Goal: Check status: Check status

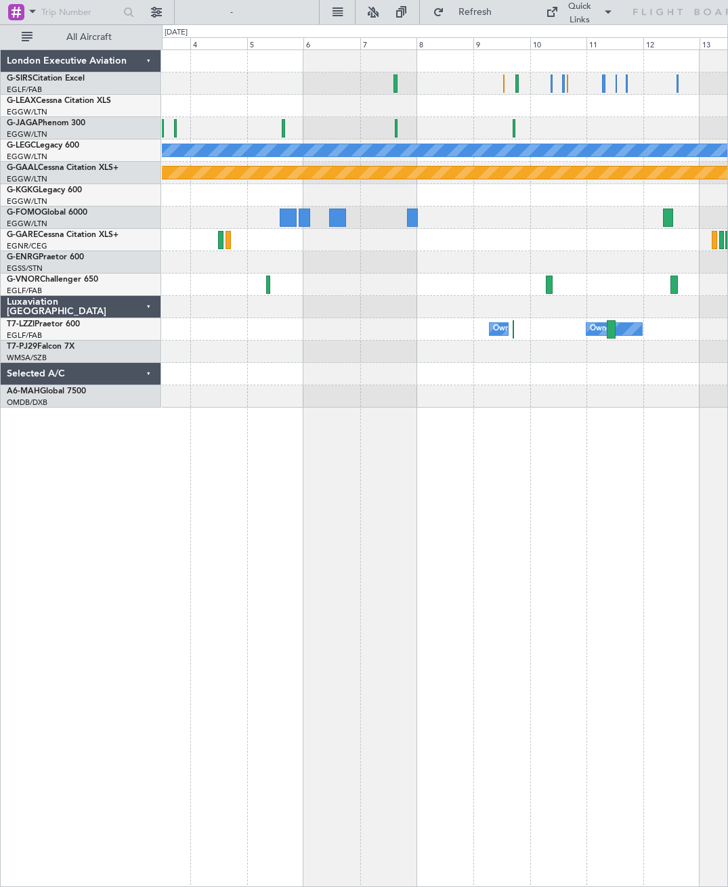
click at [534, 338] on div "Owner Owner Owner London ([GEOGRAPHIC_DATA])" at bounding box center [445, 329] width 566 height 22
click at [511, 333] on div "Owner Owner Owner London ([GEOGRAPHIC_DATA])" at bounding box center [445, 329] width 566 height 22
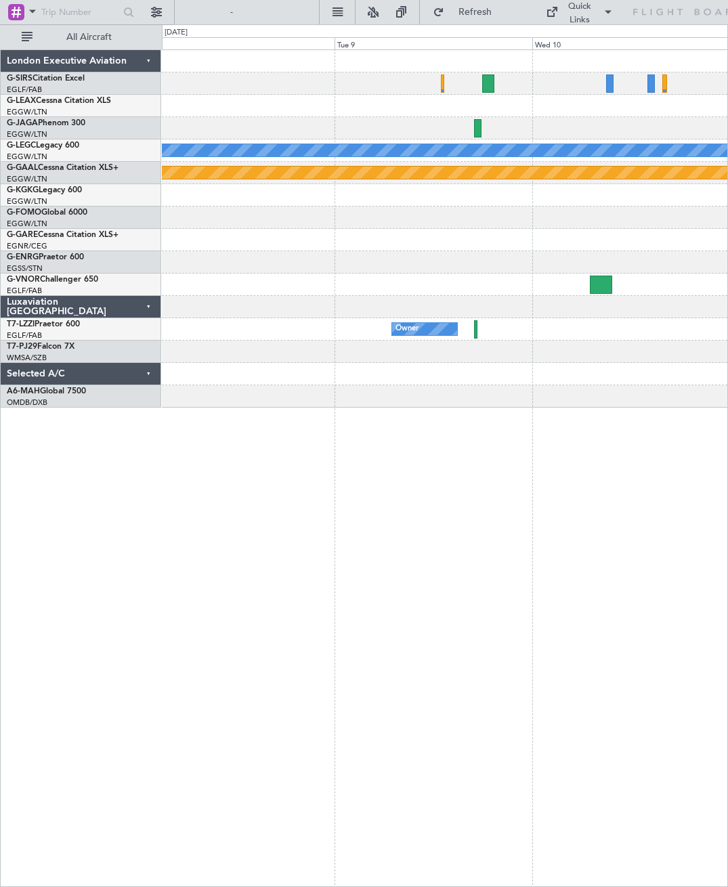
click at [476, 331] on div at bounding box center [475, 329] width 3 height 18
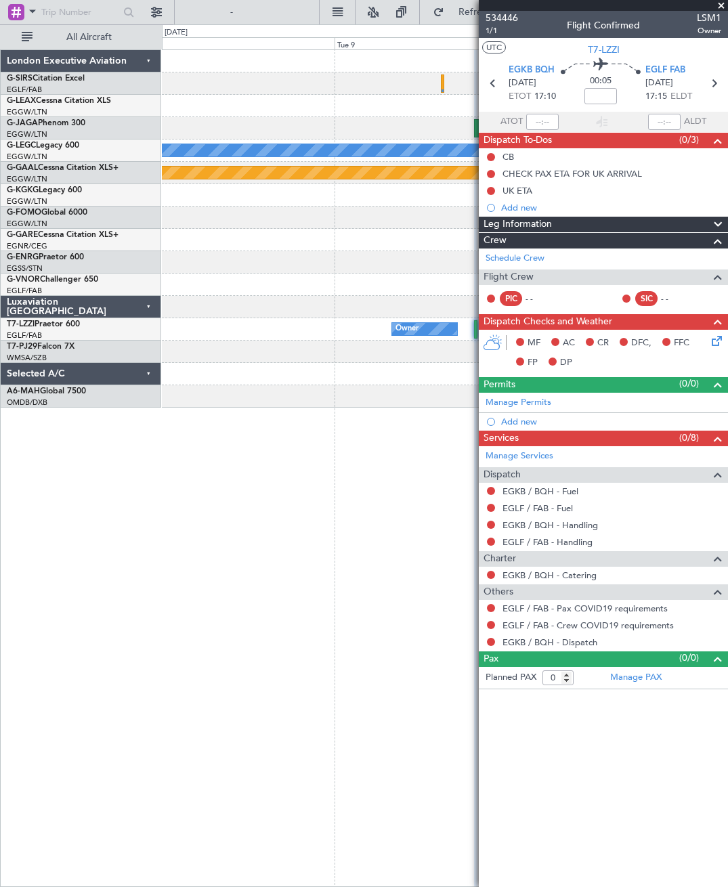
click at [725, 1] on span at bounding box center [722, 6] width 14 height 12
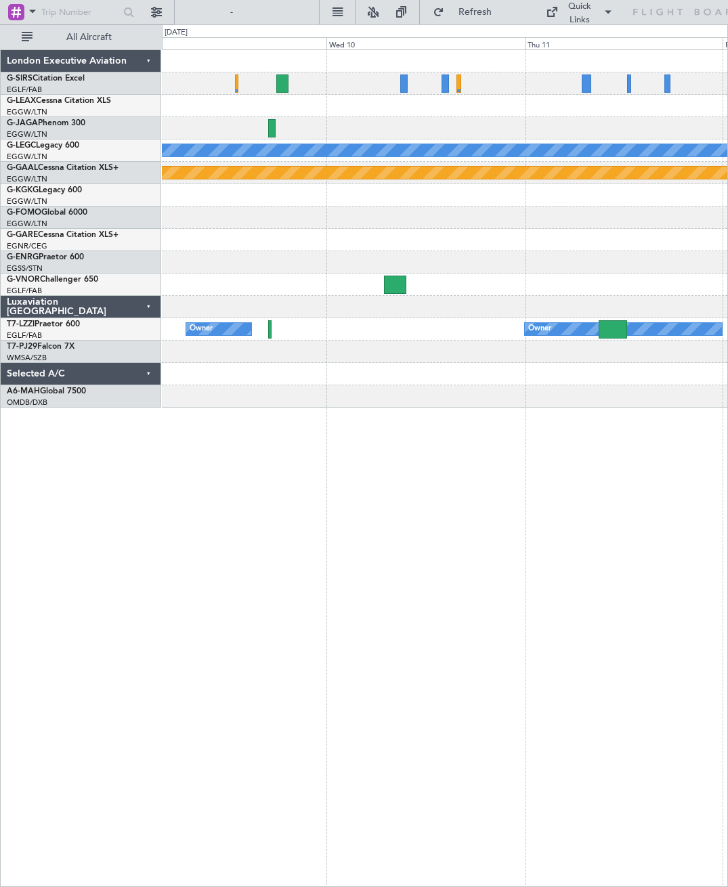
click at [612, 333] on div at bounding box center [613, 329] width 28 height 18
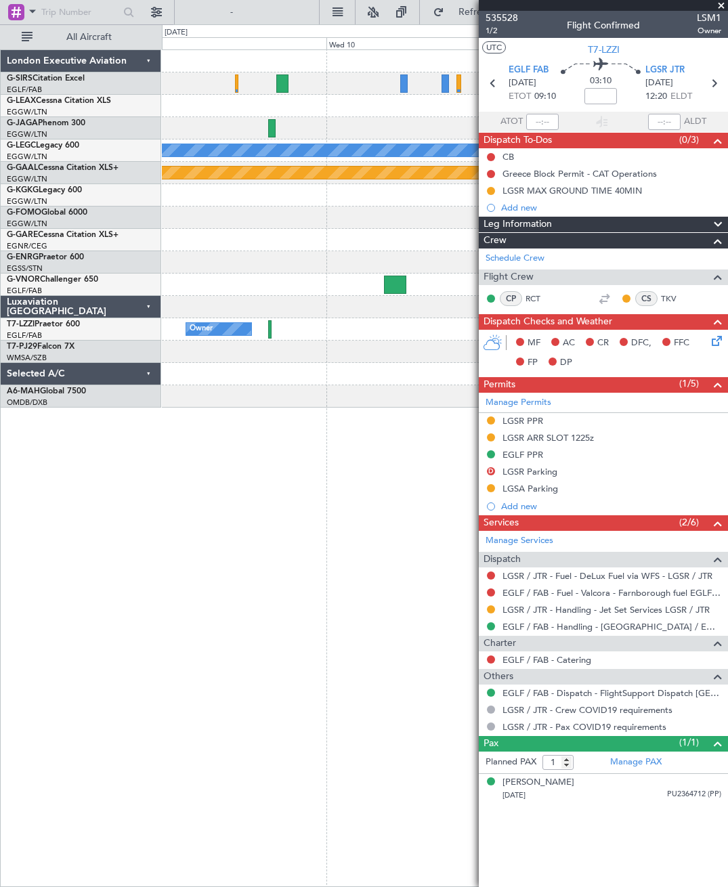
click at [665, 75] on span "LGSR JTR" at bounding box center [664, 71] width 39 height 14
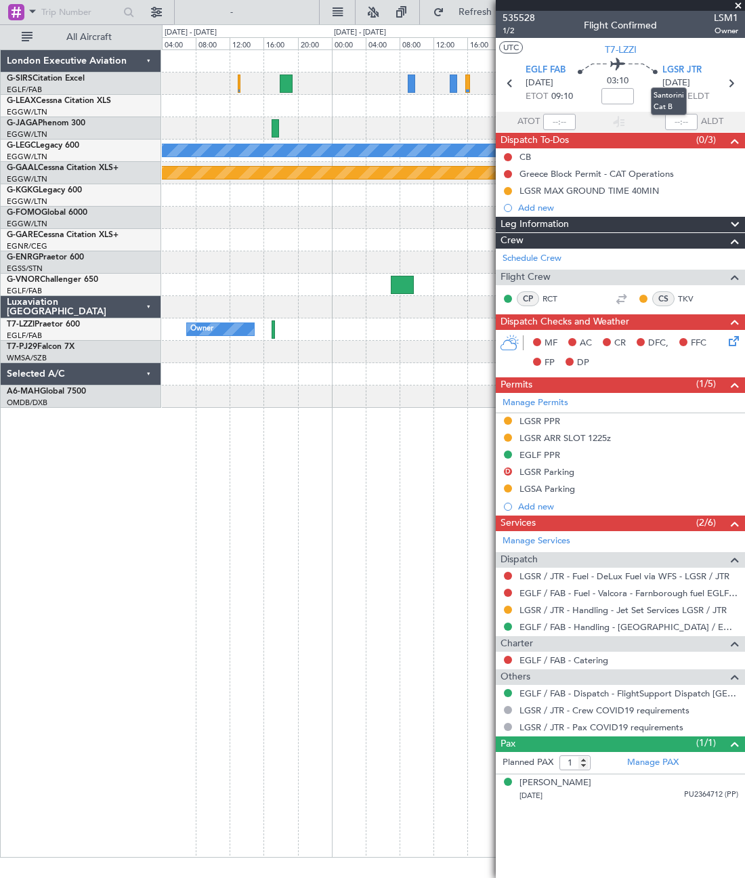
click at [727, 9] on span at bounding box center [738, 6] width 14 height 12
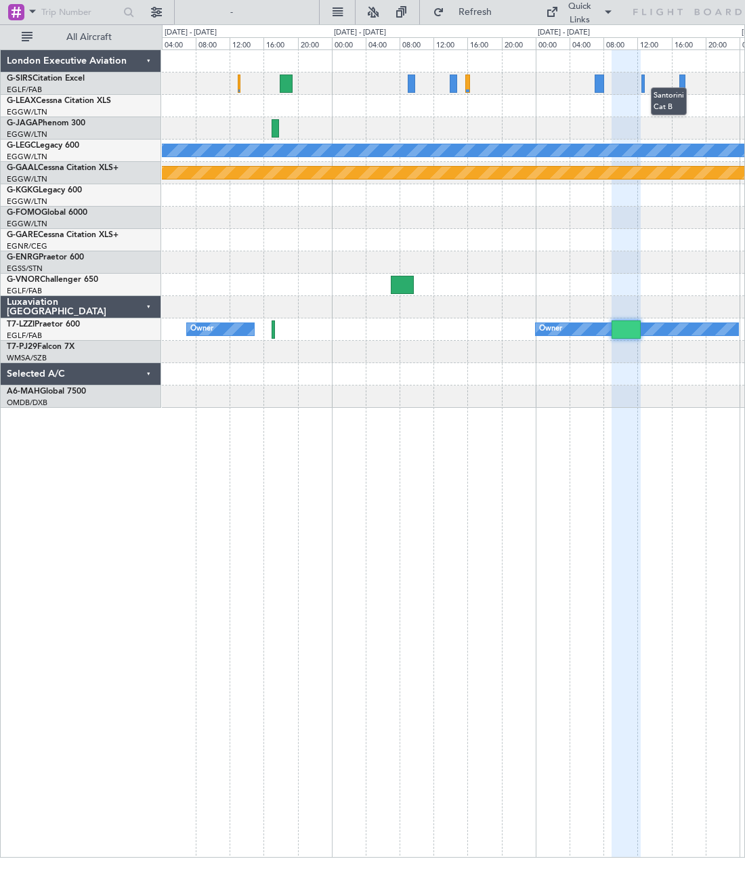
type input "0"
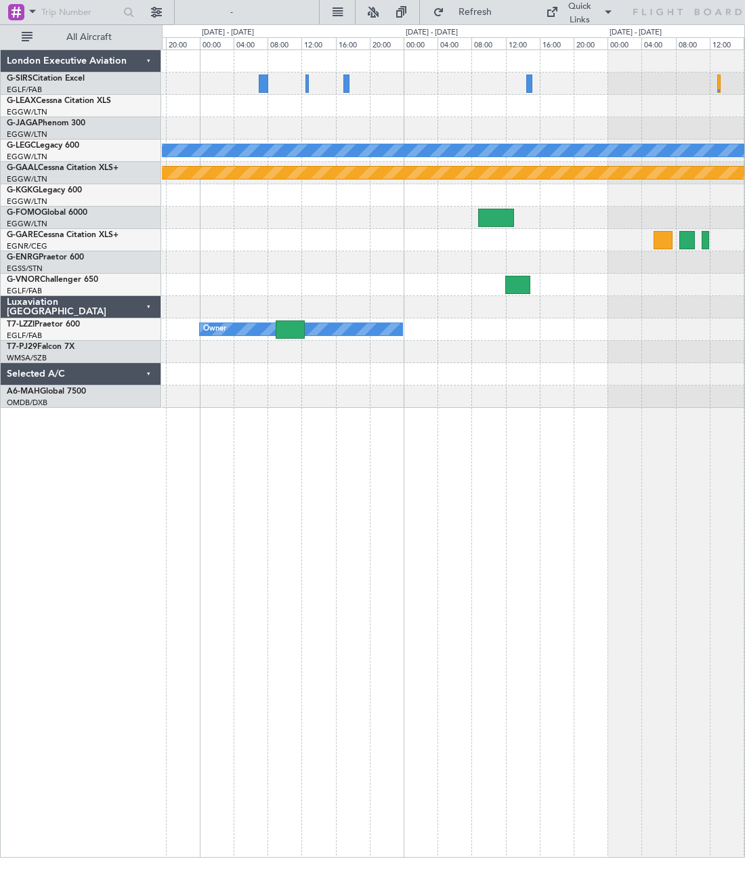
click at [287, 324] on div at bounding box center [290, 329] width 29 height 18
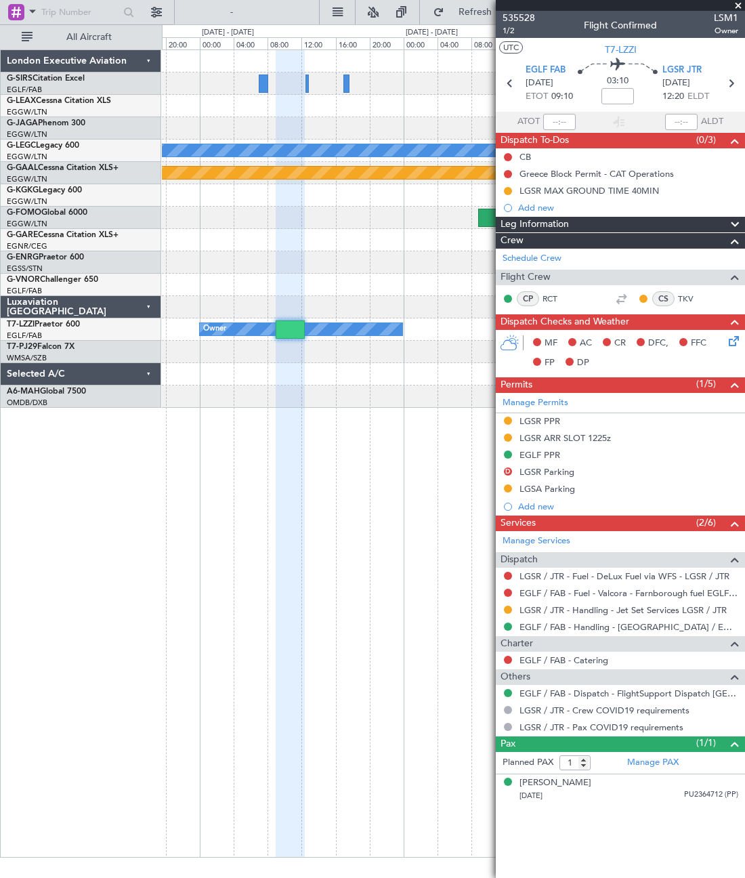
click at [727, 8] on span at bounding box center [738, 6] width 14 height 12
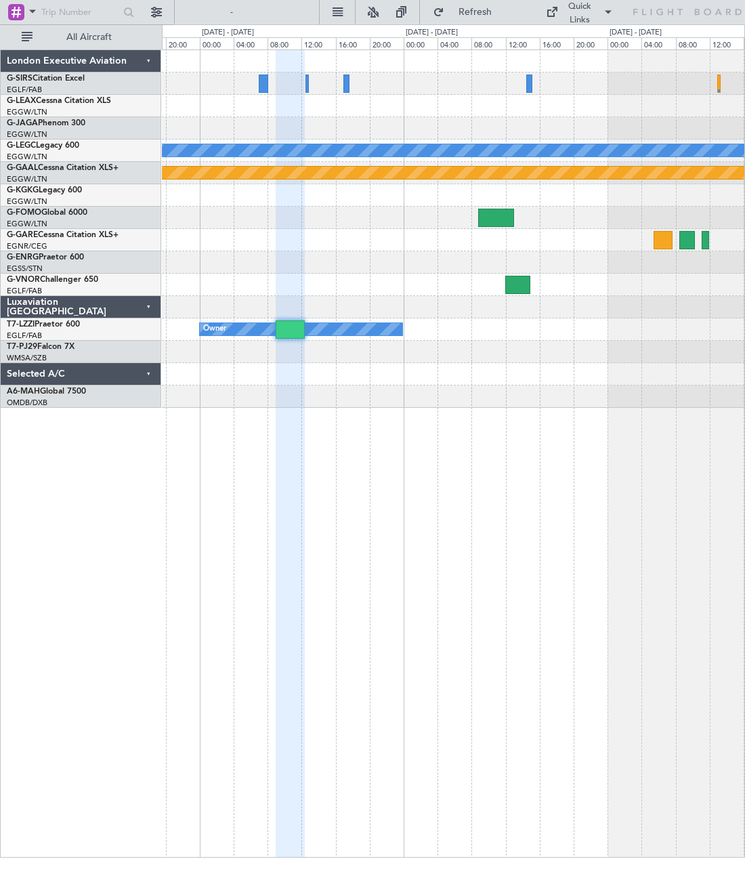
type input "0"
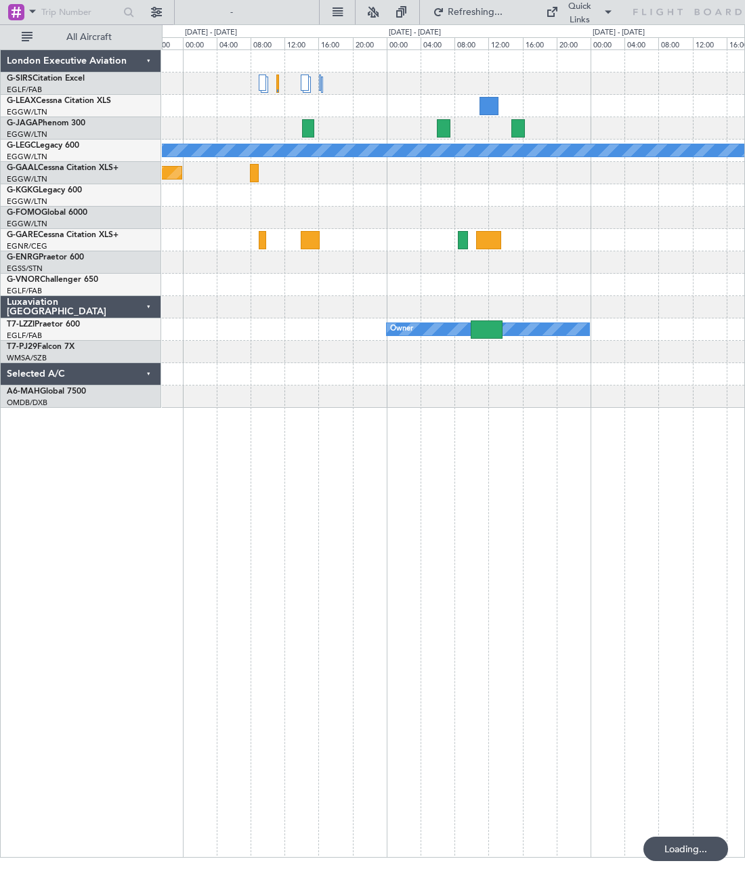
click at [489, 328] on div at bounding box center [487, 329] width 32 height 18
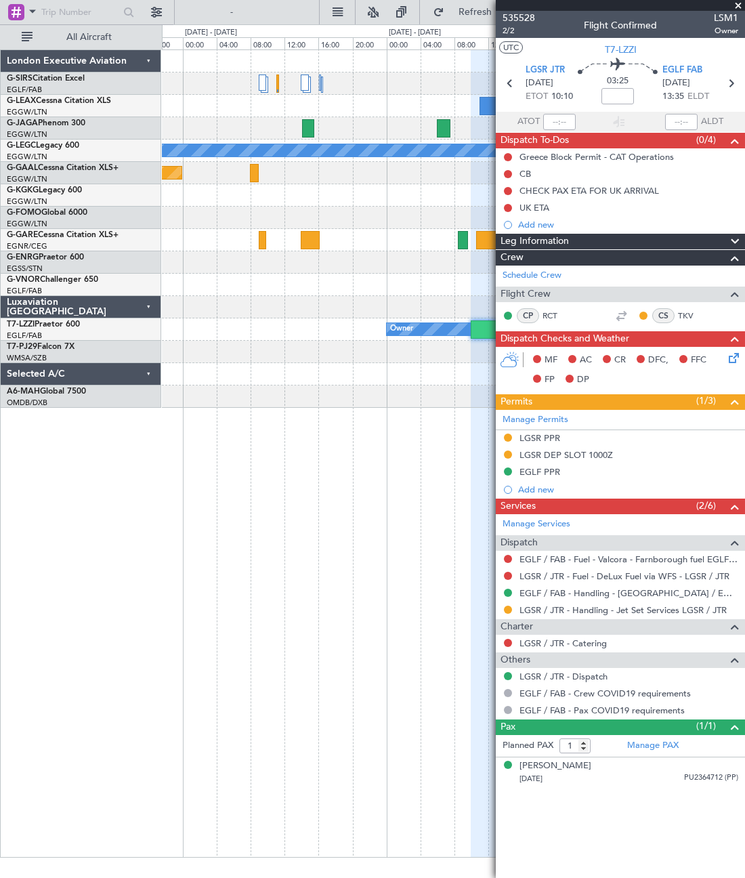
click at [727, 5] on span at bounding box center [738, 6] width 14 height 12
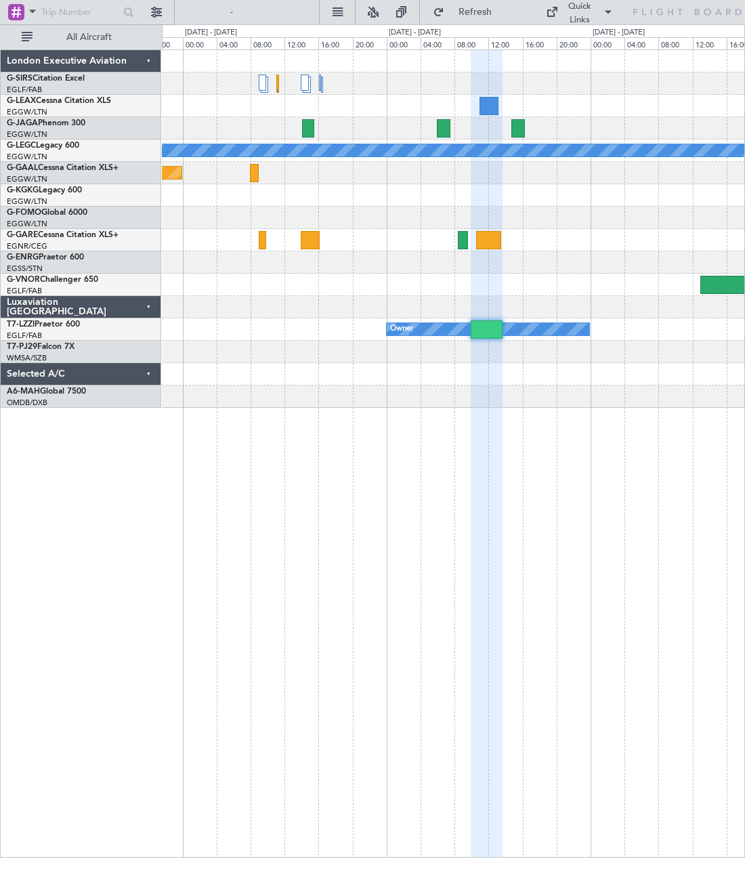
type input "0"
